Goal: Use online tool/utility: Utilize a website feature to perform a specific function

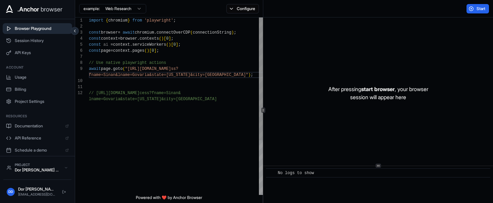
scroll to position [18, 0]
click at [165, 106] on div "import { chromium } from 'playwright' ; const browser = await chromium . connec…" at bounding box center [176, 145] width 175 height 256
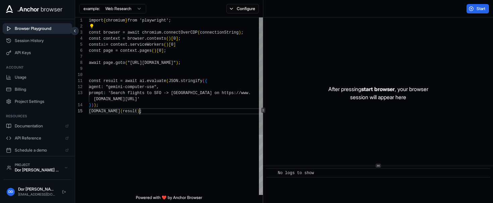
scroll to position [30, 0]
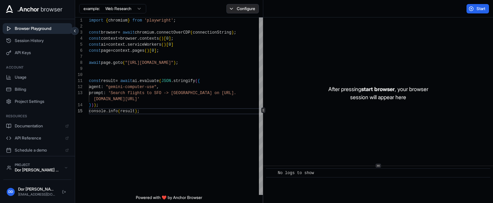
click at [245, 12] on button "Configure" at bounding box center [242, 8] width 33 height 9
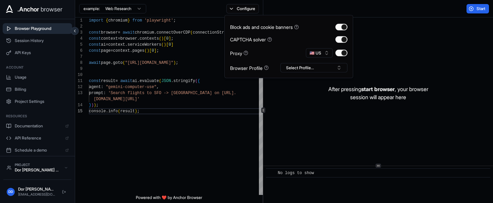
click at [390, 10] on div "Start" at bounding box center [378, 8] width 230 height 17
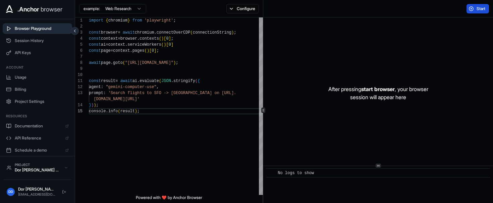
click at [479, 9] on span "Start" at bounding box center [481, 8] width 9 height 5
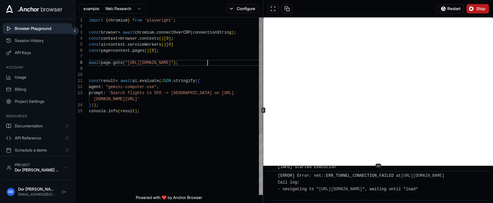
scroll to position [42, 0]
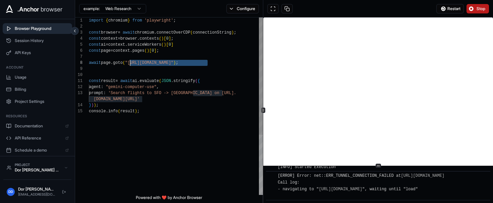
drag, startPoint x: 204, startPoint y: 61, endPoint x: 128, endPoint y: 61, distance: 76.5
click at [128, 61] on div "import { chromium } from 'playwright' ; const browser = await chromium . connec…" at bounding box center [176, 151] width 175 height 268
type textarea "**********"
click at [185, 111] on div "import { chromium } from 'playwright' ; const browser = await chromium . connec…" at bounding box center [176, 151] width 175 height 268
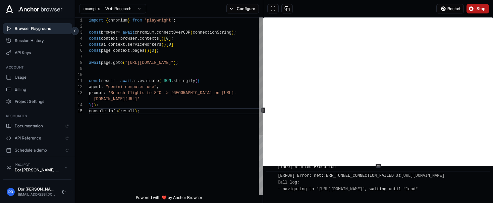
scroll to position [12, 0]
drag, startPoint x: 191, startPoint y: 93, endPoint x: 171, endPoint y: 99, distance: 20.7
click at [171, 99] on div "import { chromium } from 'playwright' ; const browser = await chromium . connec…" at bounding box center [176, 151] width 175 height 268
